Goal: Go to known website: Access a specific website the user already knows

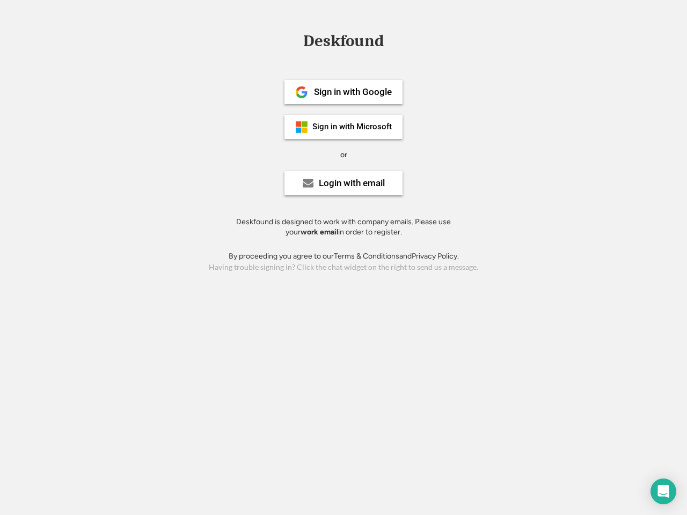
click at [344, 154] on div "or" at bounding box center [343, 155] width 7 height 11
click at [344, 43] on div "Deskfound" at bounding box center [343, 41] width 91 height 17
click at [294, 40] on div "Deskfound" at bounding box center [343, 43] width 687 height 20
click at [344, 43] on div "Deskfound" at bounding box center [343, 41] width 91 height 17
click at [344, 155] on div "or" at bounding box center [343, 155] width 7 height 11
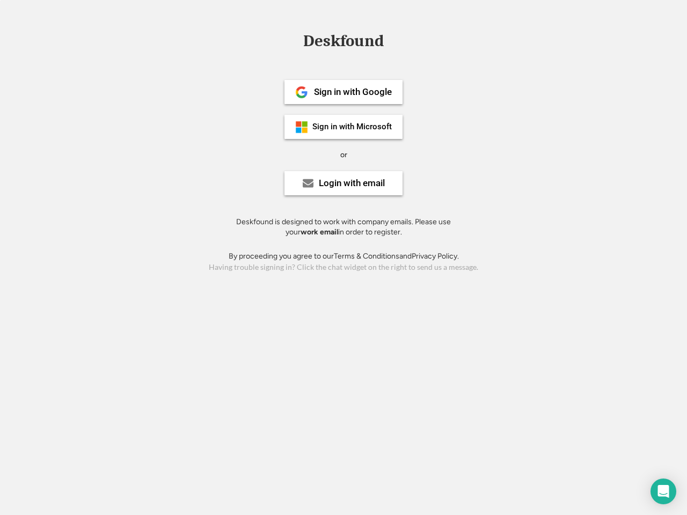
click at [344, 92] on div "Sign in with Google" at bounding box center [353, 91] width 78 height 9
click at [353, 92] on div "Sign in with Google" at bounding box center [353, 91] width 78 height 9
click at [302, 92] on img at bounding box center [301, 92] width 13 height 13
click at [344, 127] on div "Sign in with Microsoft" at bounding box center [351, 127] width 79 height 8
click at [353, 127] on div "Sign in with Microsoft" at bounding box center [351, 127] width 79 height 8
